Goal: Information Seeking & Learning: Understand process/instructions

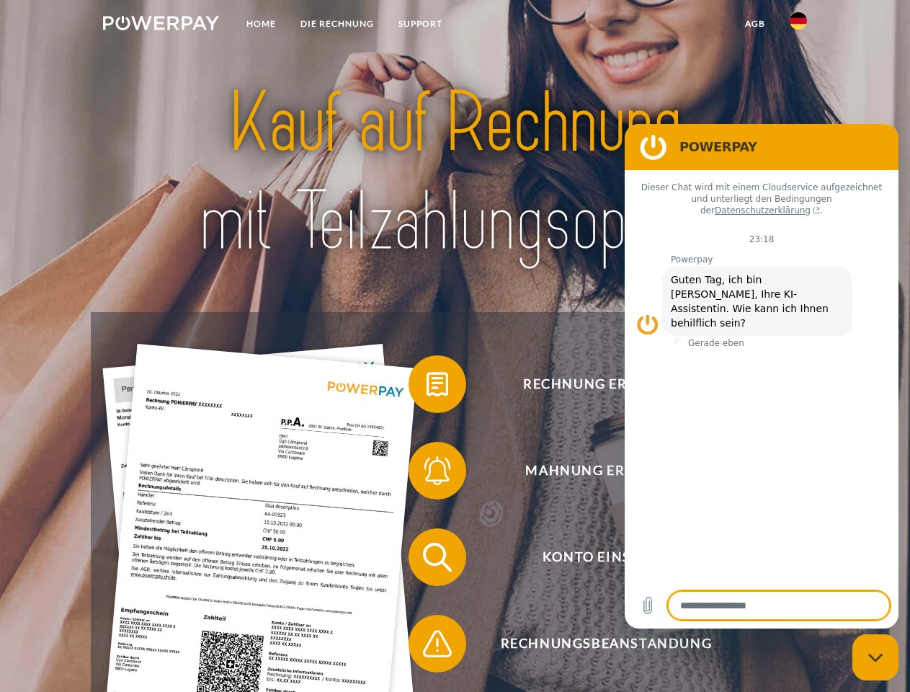
click at [161, 25] on img at bounding box center [161, 23] width 116 height 14
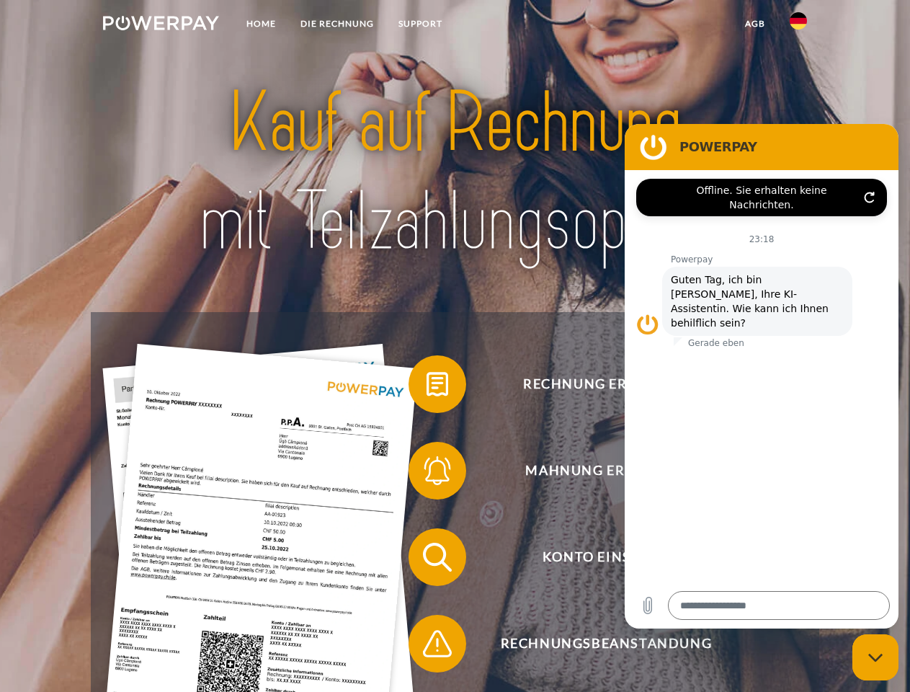
click at [798, 25] on img at bounding box center [798, 20] width 17 height 17
click at [754, 24] on link "agb" at bounding box center [755, 24] width 45 height 26
click at [427, 387] on span at bounding box center [416, 384] width 72 height 72
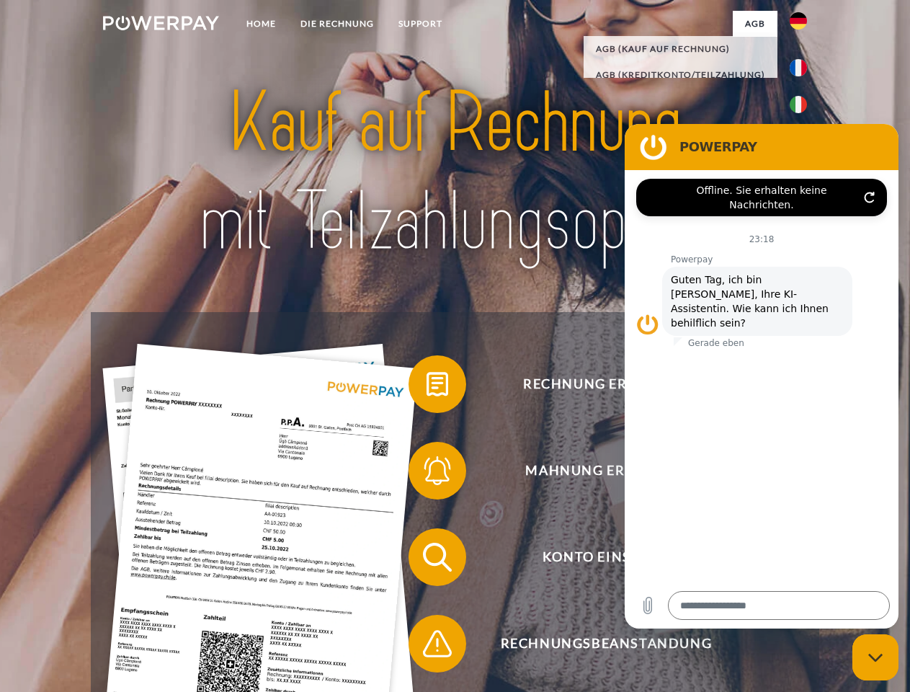
click at [427, 473] on span at bounding box center [416, 471] width 72 height 72
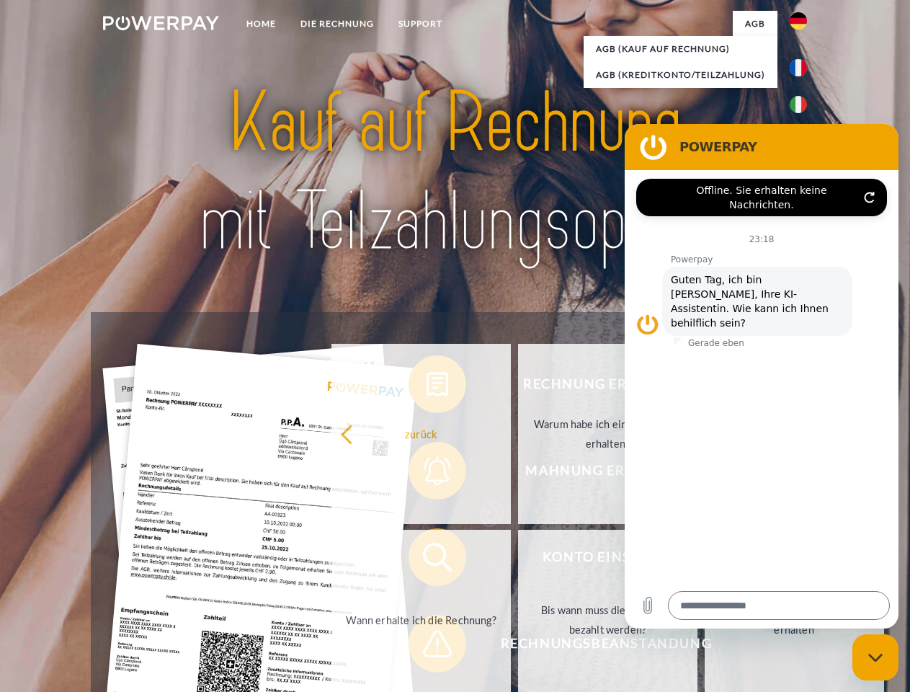
click at [518, 560] on link "Bis wann muss die Rechnung bezahlt werden?" at bounding box center [607, 620] width 179 height 180
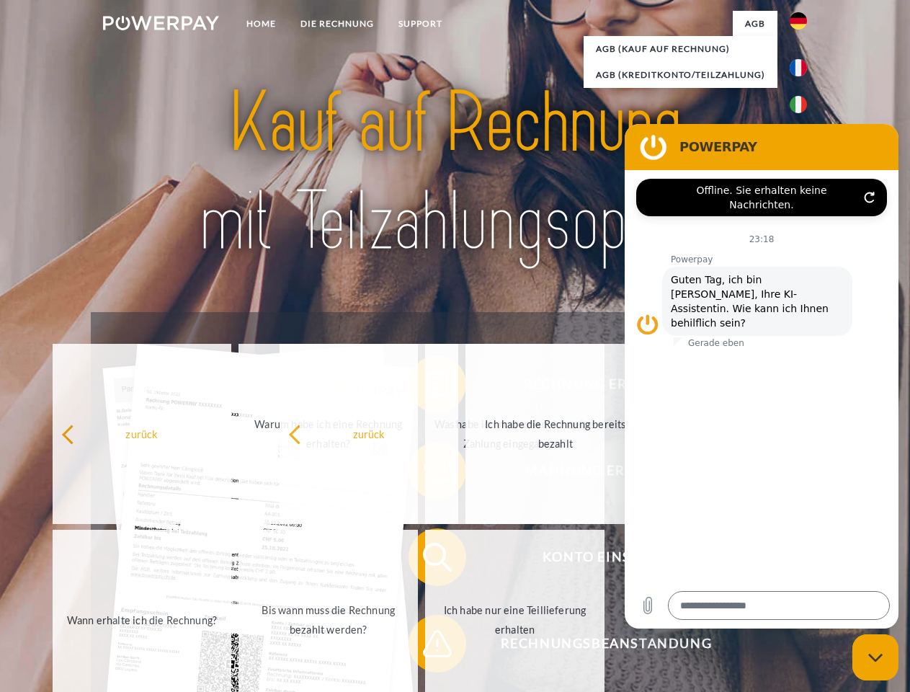
click at [427, 646] on span at bounding box center [416, 643] width 72 height 72
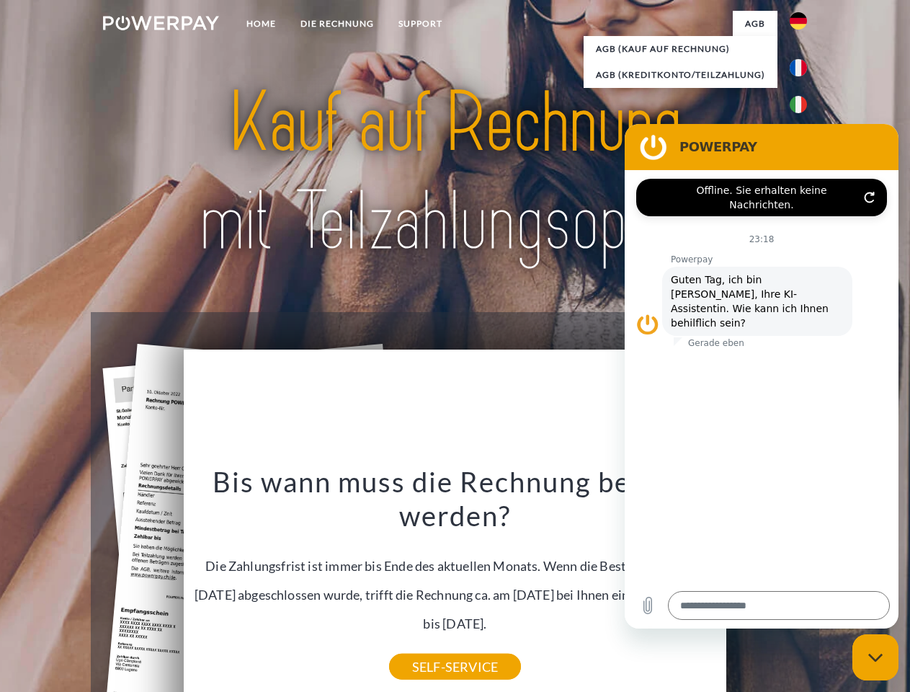
click at [876, 657] on icon "Messaging-Fenster schließen" at bounding box center [875, 657] width 15 height 9
type textarea "*"
